Goal: Find specific page/section: Find specific page/section

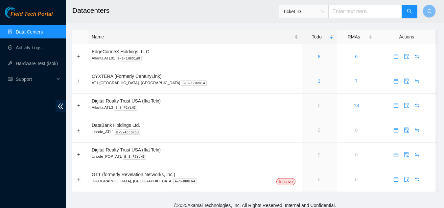
drag, startPoint x: 224, startPoint y: 98, endPoint x: 192, endPoint y: 41, distance: 65.5
click at [192, 40] on div "Name" at bounding box center [195, 36] width 206 height 7
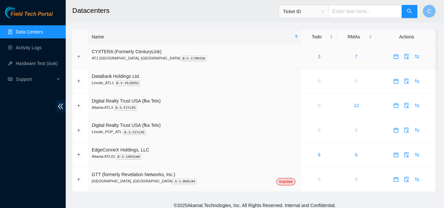
click at [181, 50] on td "CYXTERA (Formerly CenturyLink) AT1 [GEOGRAPHIC_DATA], [GEOGRAPHIC_DATA] B-C-179…" at bounding box center [195, 56] width 214 height 25
click at [263, 36] on div "Name" at bounding box center [195, 36] width 206 height 7
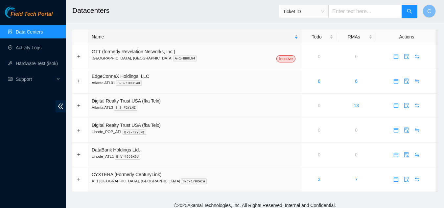
click at [263, 36] on div "Name" at bounding box center [195, 36] width 206 height 7
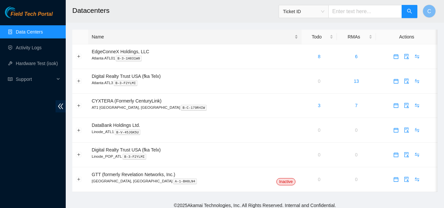
click at [263, 36] on div "Name" at bounding box center [195, 36] width 206 height 7
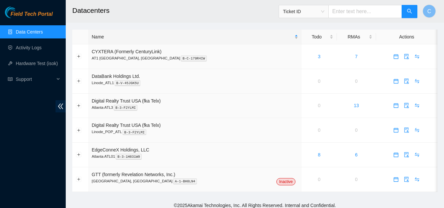
click at [263, 36] on div "Name" at bounding box center [195, 36] width 206 height 7
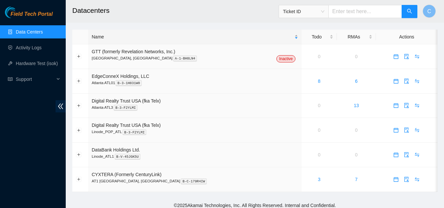
click at [263, 36] on div "Name" at bounding box center [195, 36] width 206 height 7
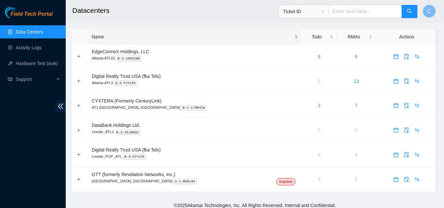
click at [263, 36] on div "Name" at bounding box center [195, 36] width 206 height 7
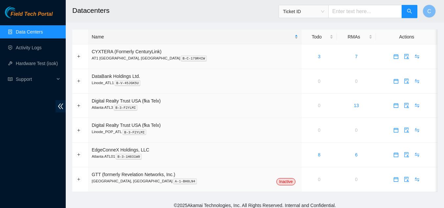
click at [263, 36] on div "Name" at bounding box center [195, 36] width 206 height 7
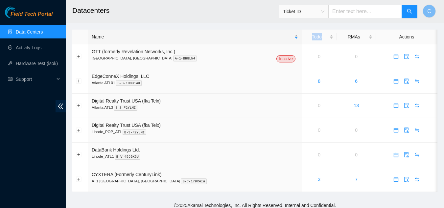
click at [263, 37] on div "Name" at bounding box center [195, 36] width 206 height 7
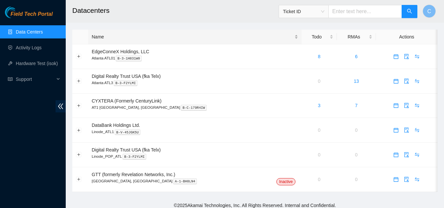
click at [263, 37] on div "Name" at bounding box center [195, 36] width 206 height 7
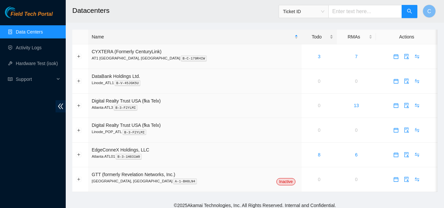
click at [306, 36] on div "Todo" at bounding box center [319, 36] width 28 height 7
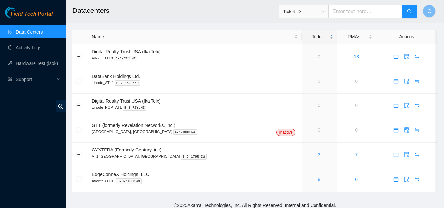
click at [306, 36] on div "Todo" at bounding box center [319, 36] width 28 height 7
